Goal: Navigation & Orientation: Understand site structure

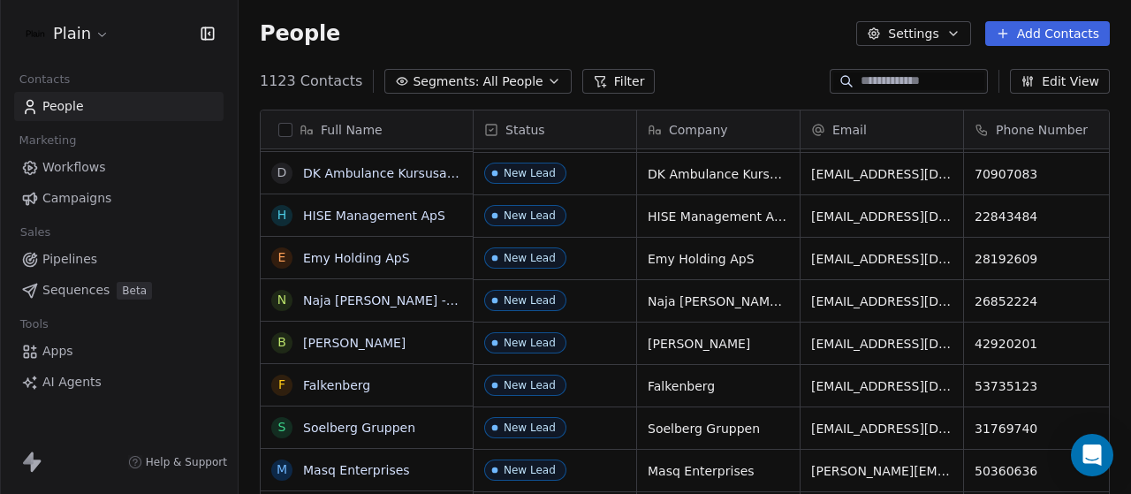
scroll to position [676, 0]
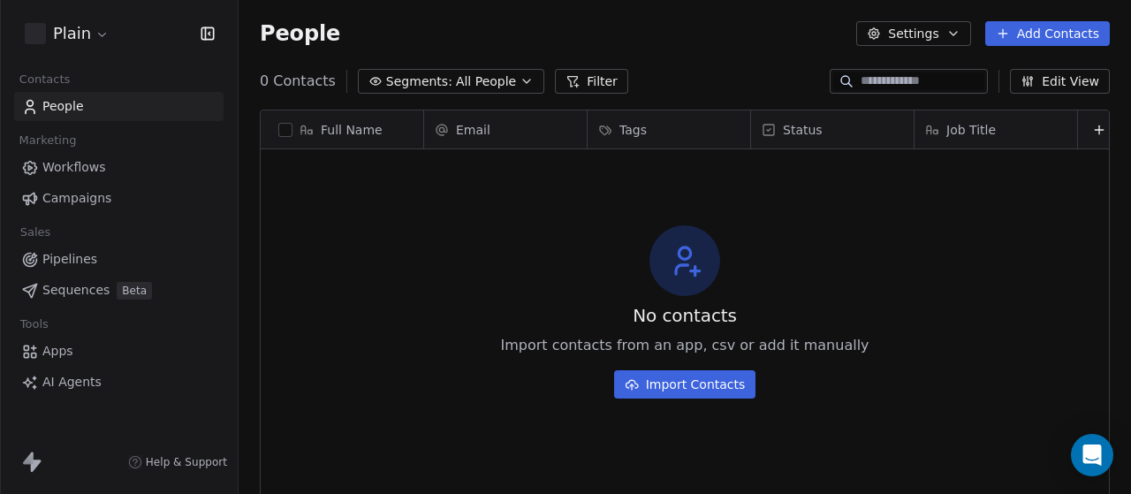
scroll to position [422, 878]
click at [74, 293] on span "Sequences" at bounding box center [75, 290] width 67 height 19
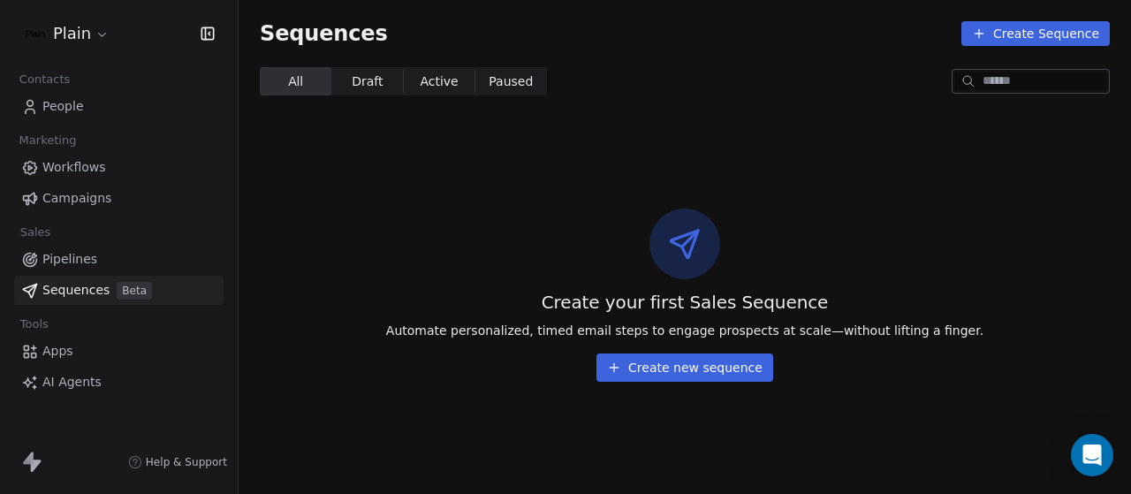
click at [95, 250] on link "Pipelines" at bounding box center [118, 259] width 209 height 29
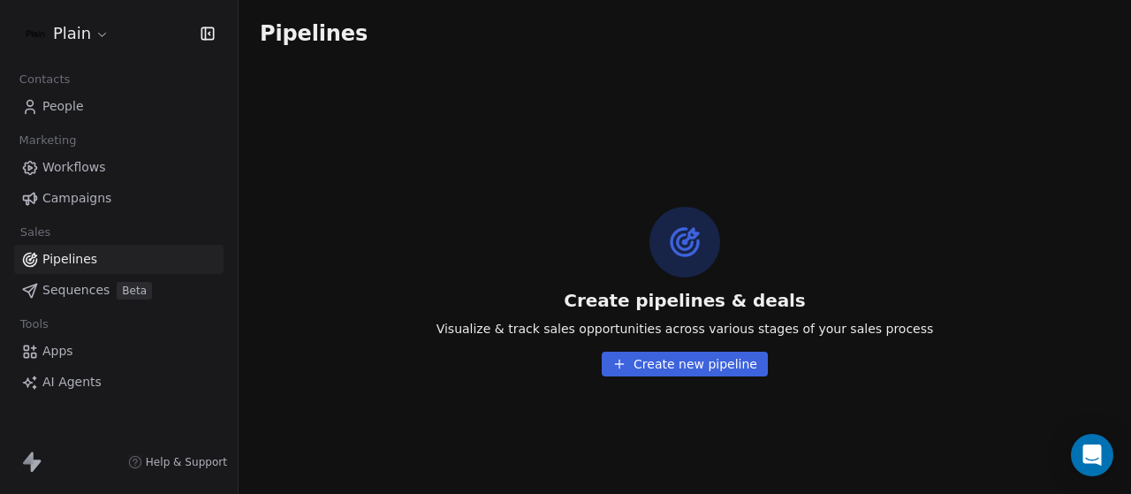
click at [99, 192] on span "Campaigns" at bounding box center [76, 198] width 69 height 19
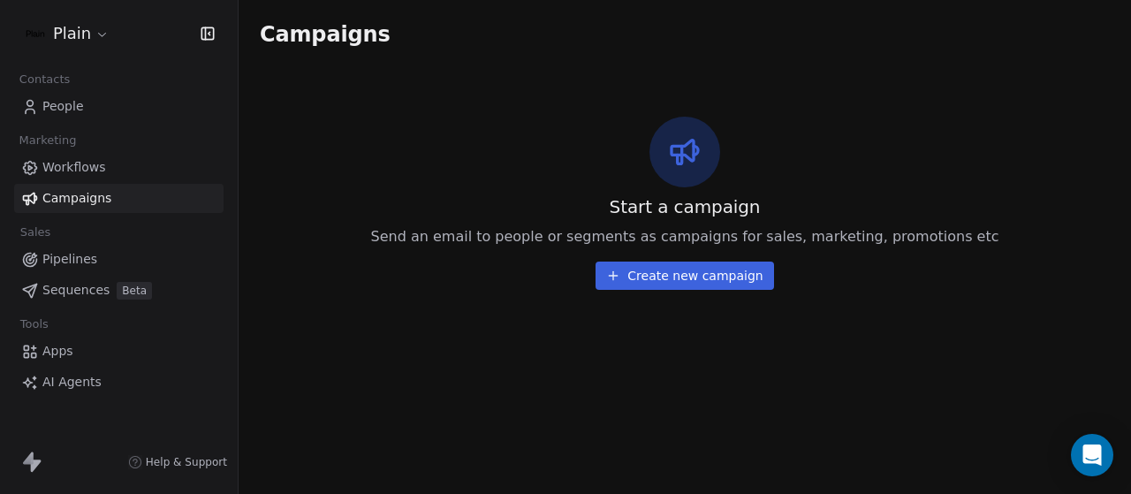
click at [101, 171] on span "Workflows" at bounding box center [74, 167] width 64 height 19
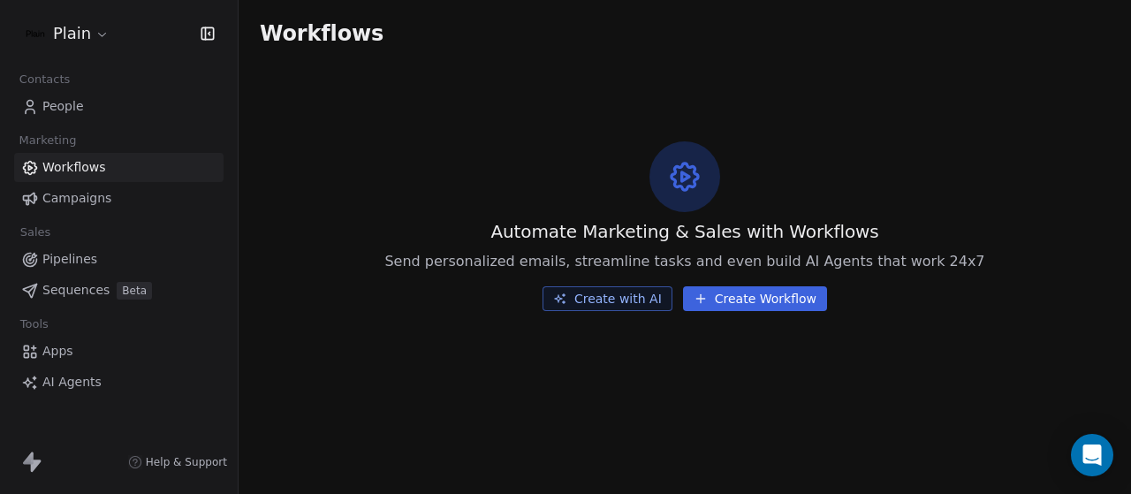
click at [88, 110] on link "People" at bounding box center [118, 106] width 209 height 29
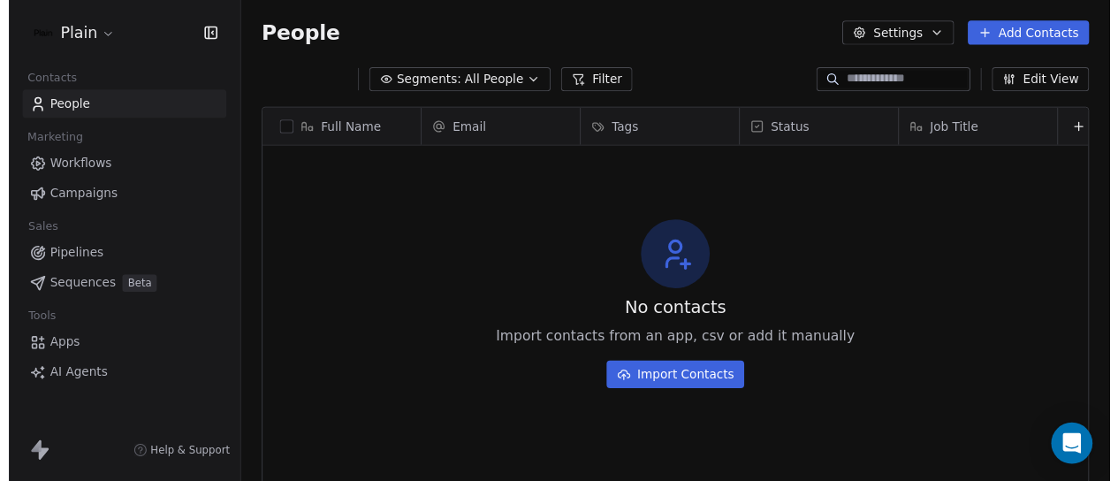
scroll to position [422, 878]
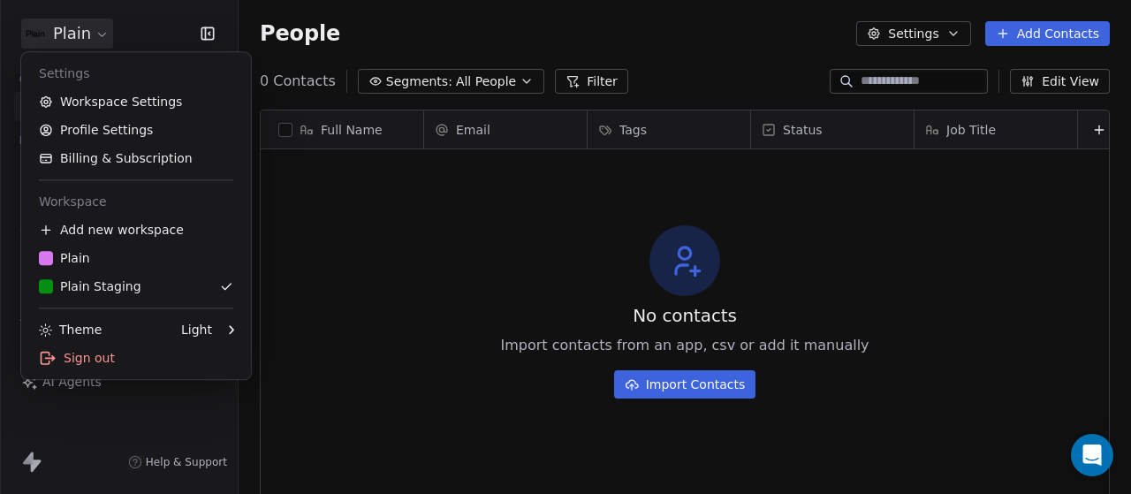
click at [80, 40] on html "Plain Contacts People Marketing Workflows Campaigns Sales Pipelines Sequences B…" at bounding box center [565, 247] width 1131 height 494
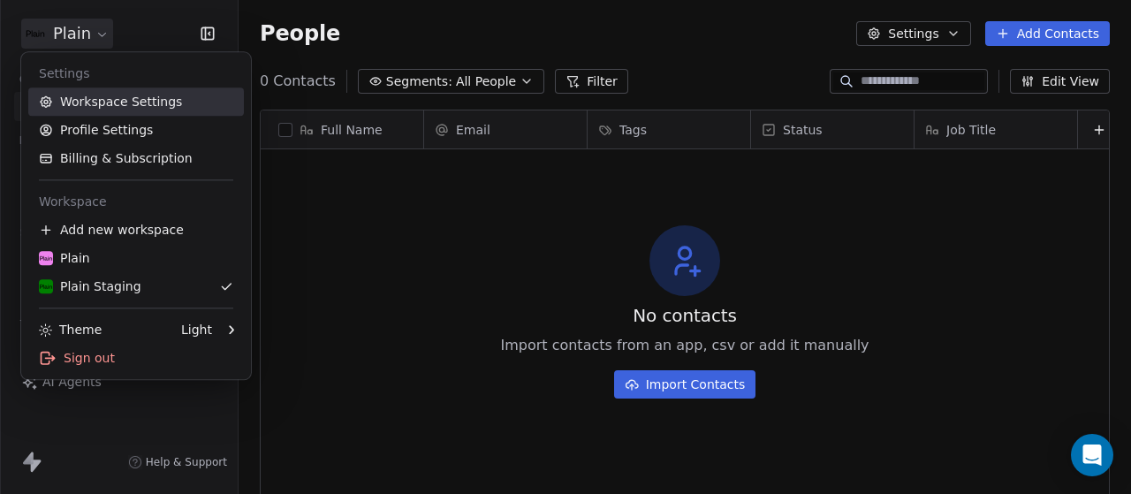
click at [106, 109] on link "Workspace Settings" at bounding box center [136, 101] width 216 height 28
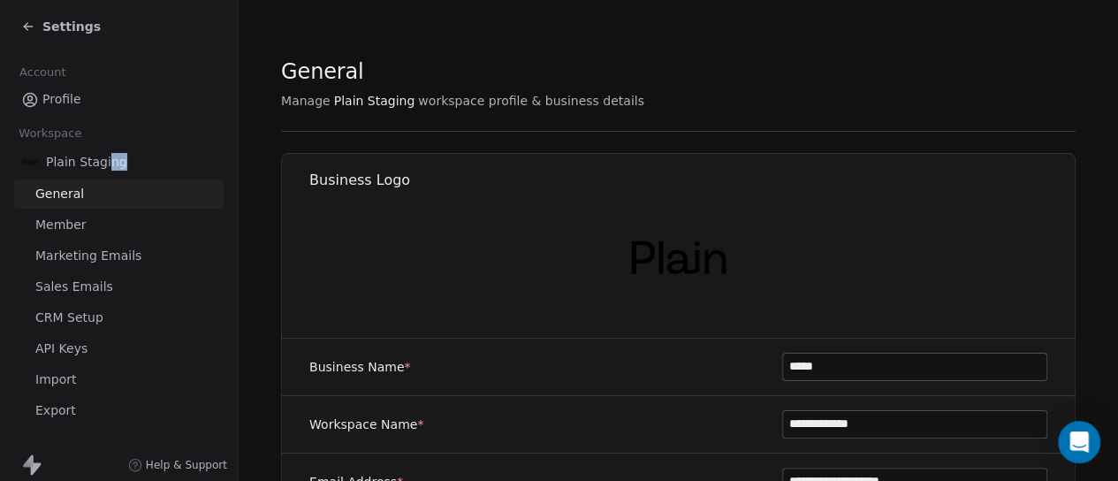
drag, startPoint x: 121, startPoint y: 163, endPoint x: 103, endPoint y: 163, distance: 18.6
click at [103, 163] on span "Plain Staging" at bounding box center [86, 162] width 81 height 18
